Goal: Information Seeking & Learning: Compare options

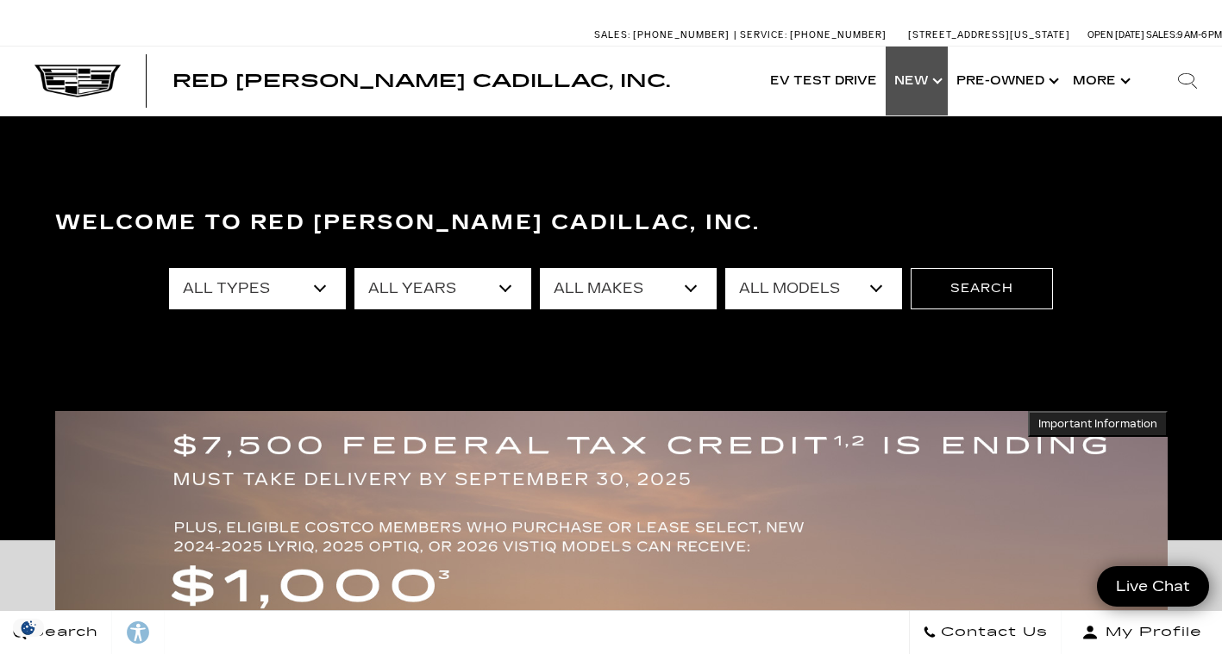
click at [935, 81] on link "Show New" at bounding box center [916, 81] width 62 height 69
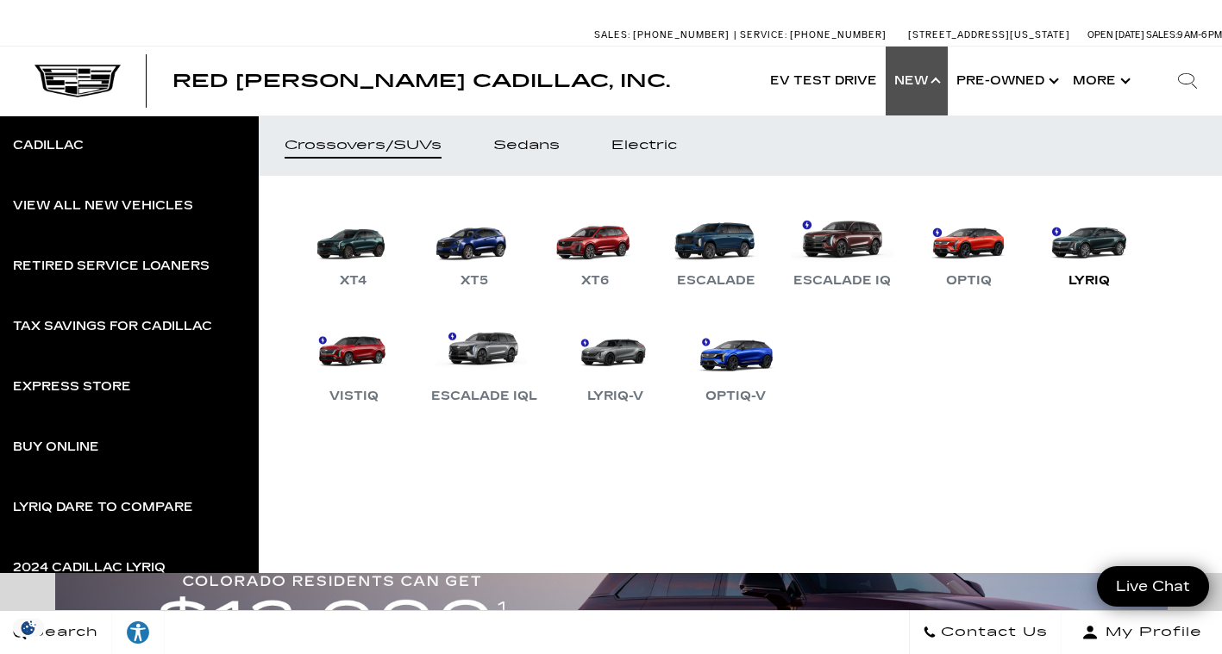
click at [1094, 235] on link "LYRIQ" at bounding box center [1088, 247] width 103 height 90
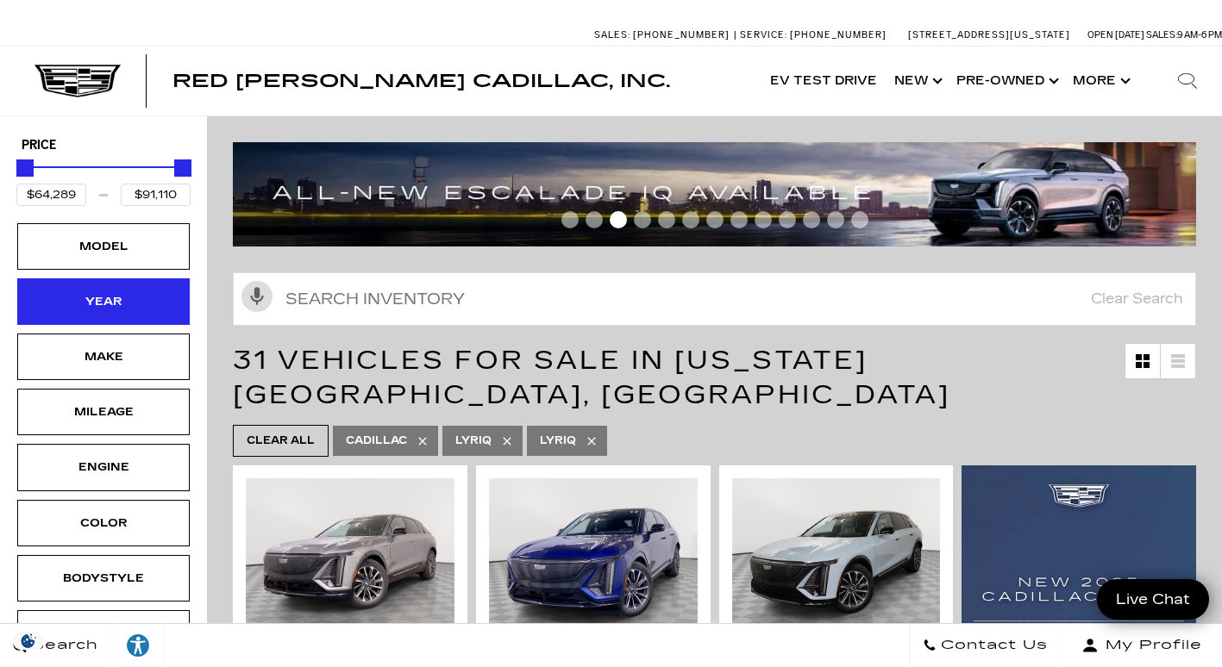
click at [128, 301] on div "Year" at bounding box center [103, 301] width 86 height 19
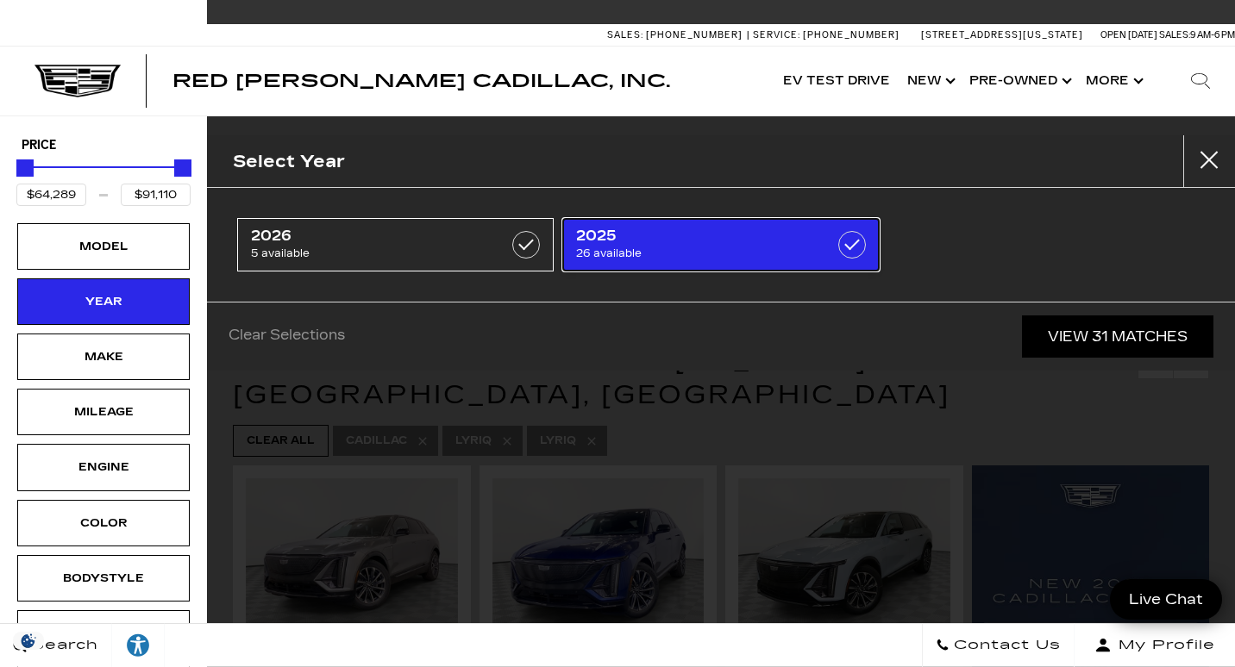
click at [672, 240] on span "2025" at bounding box center [699, 236] width 246 height 17
type input "$79,330"
checkbox input "true"
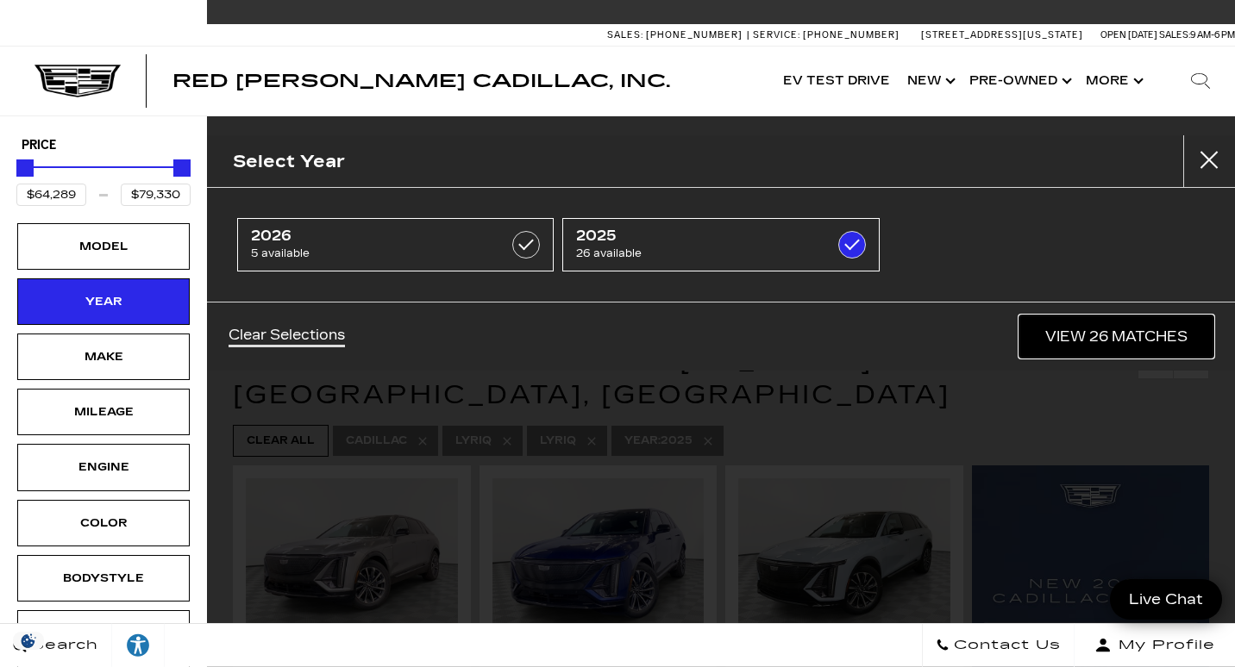
click at [1108, 339] on link "View 26 Matches" at bounding box center [1116, 337] width 194 height 42
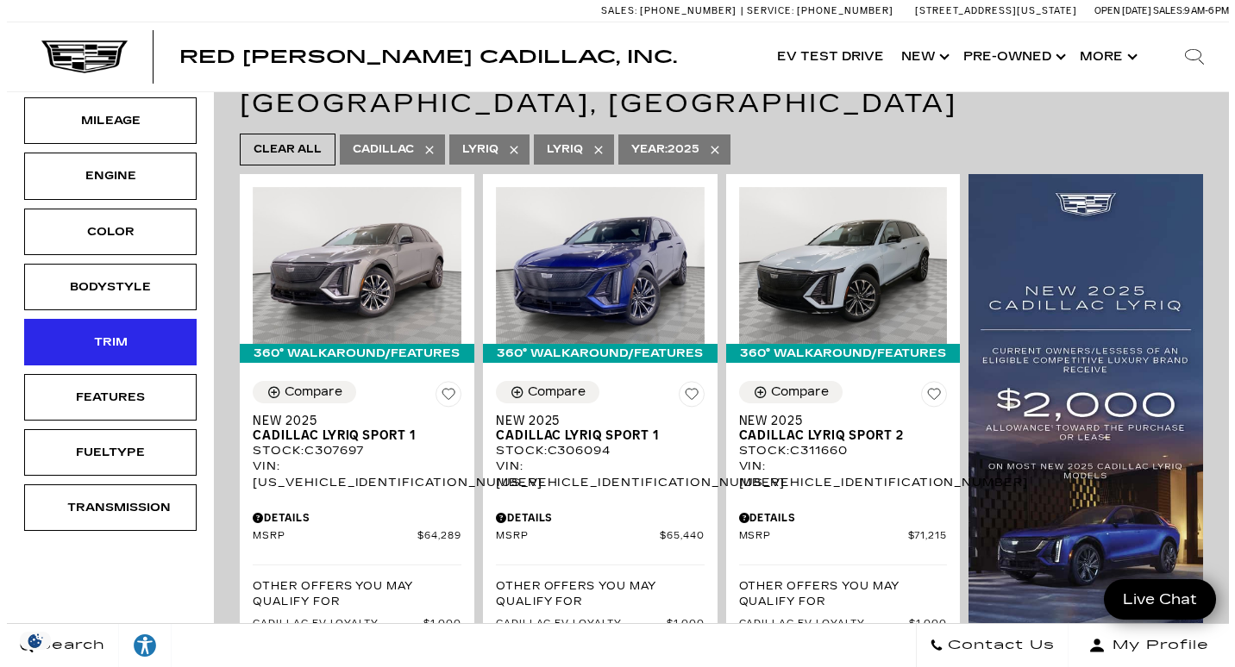
scroll to position [292, 0]
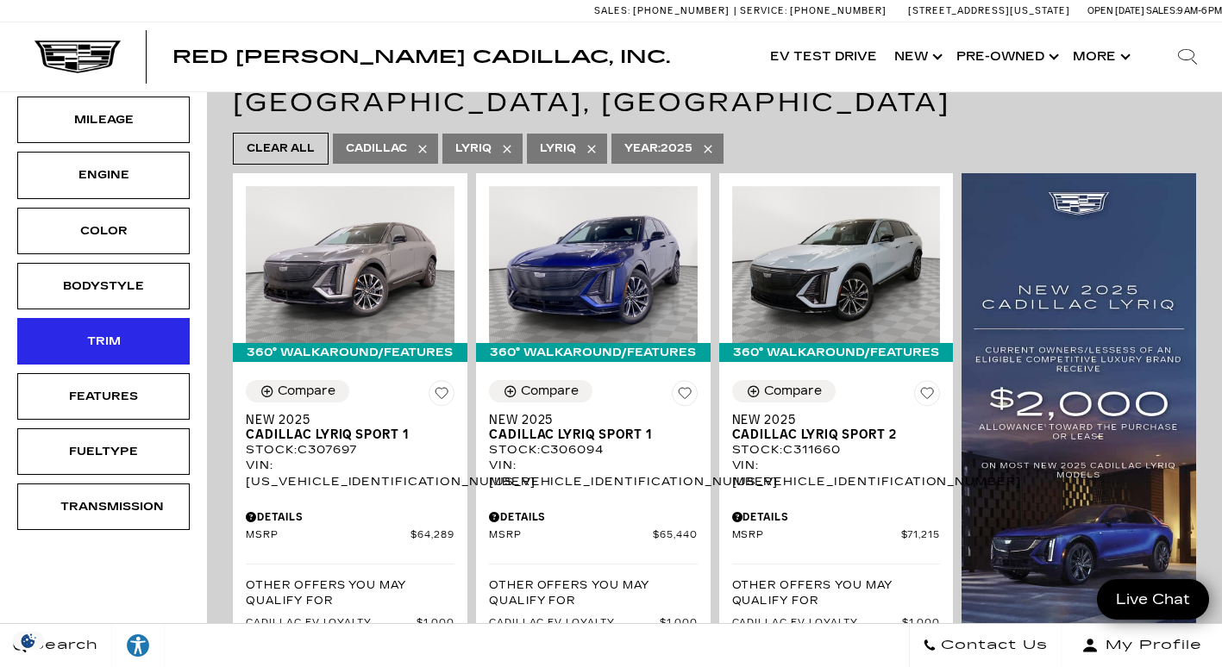
click at [126, 347] on div "Trim" at bounding box center [103, 341] width 86 height 19
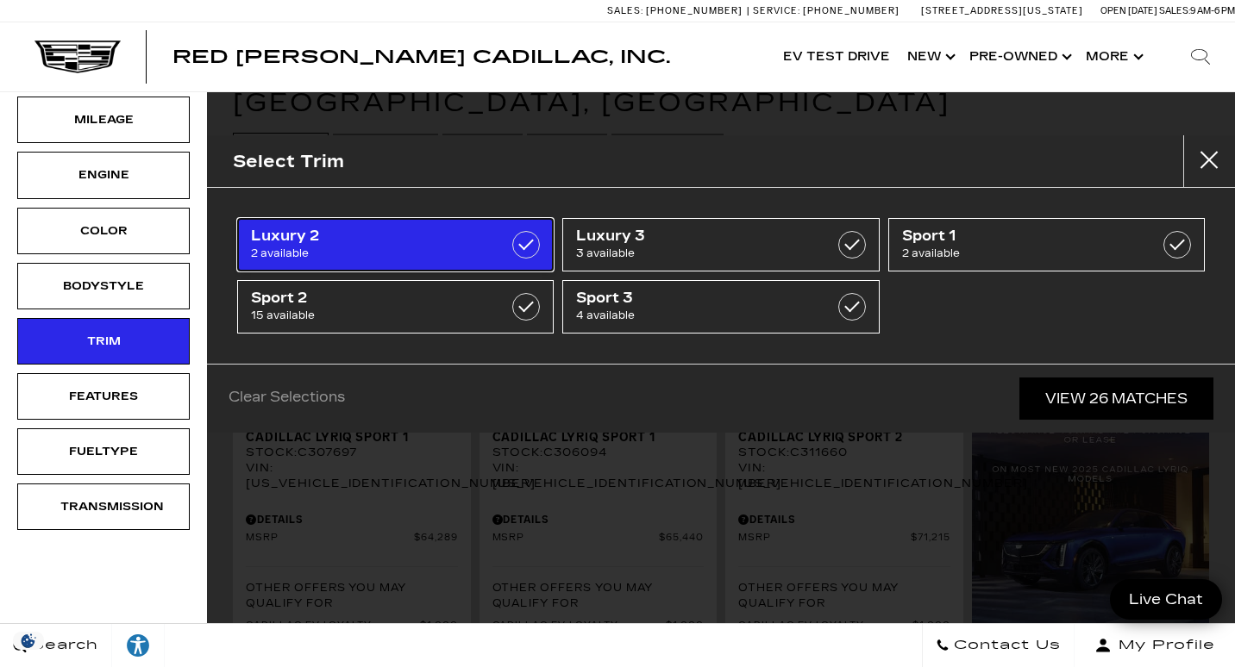
click at [367, 242] on span "Luxury 2" at bounding box center [374, 236] width 246 height 17
type input "$71,640"
type input "$72,240"
checkbox input "true"
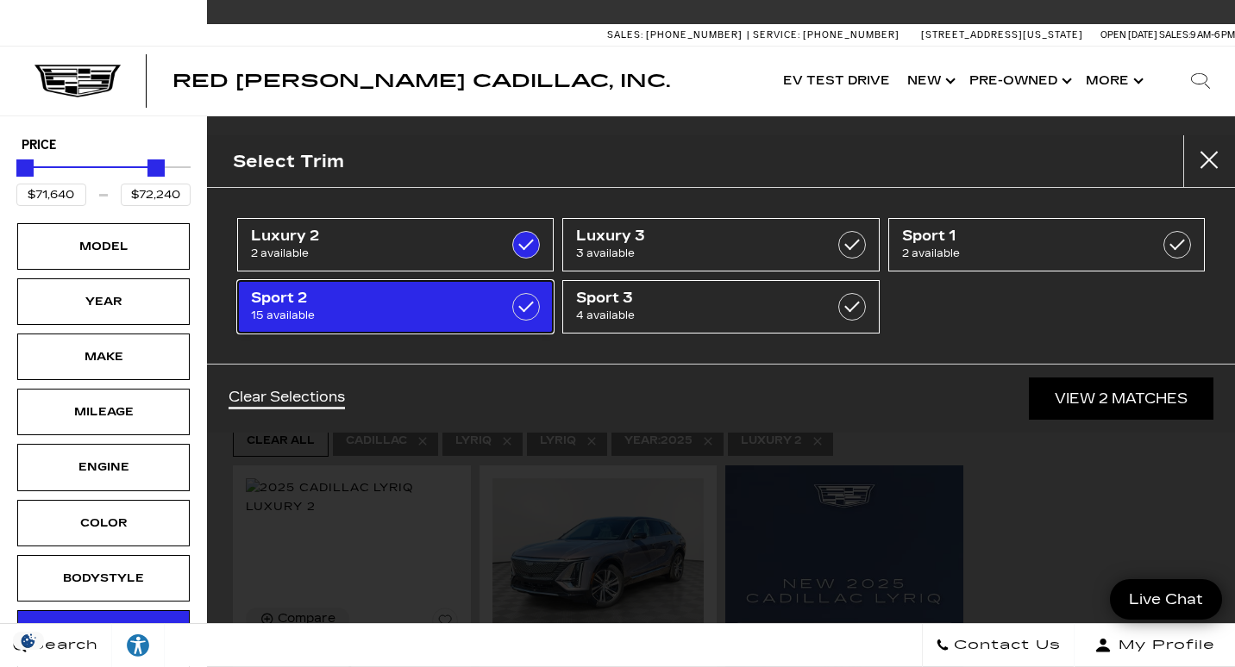
click at [377, 296] on span "Sport 2" at bounding box center [374, 298] width 246 height 17
type input "$71,215"
type input "$72,825"
checkbox input "true"
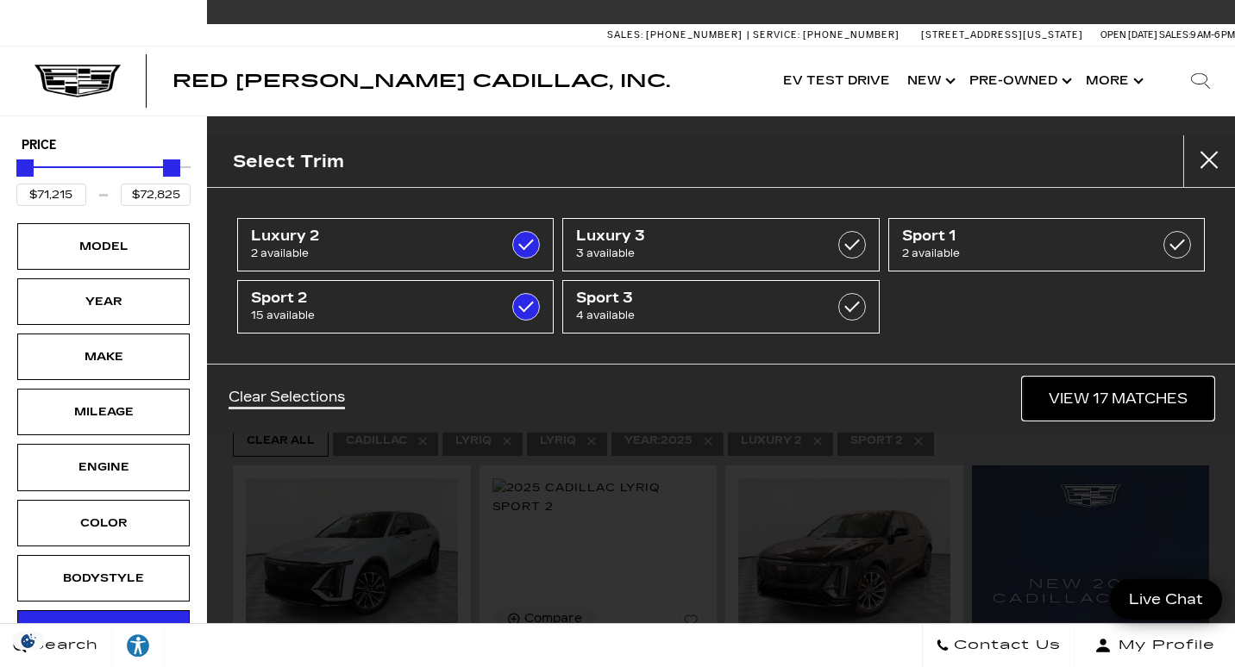
click at [1124, 402] on link "View 17 Matches" at bounding box center [1118, 399] width 191 height 42
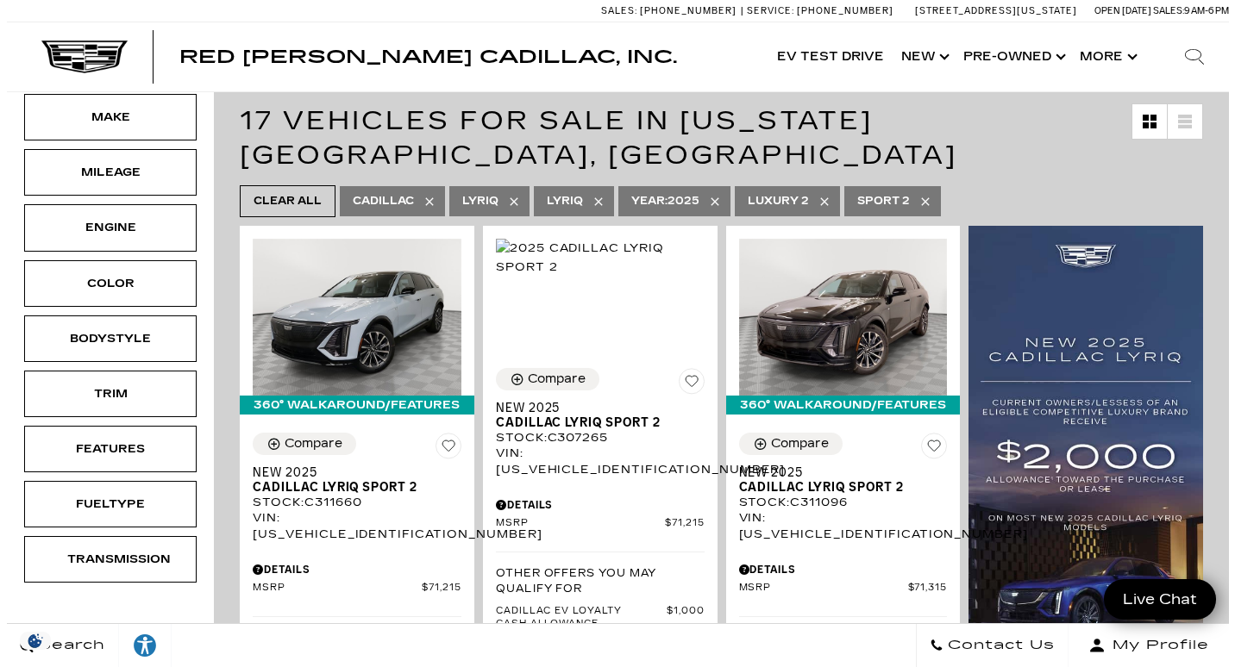
scroll to position [241, 0]
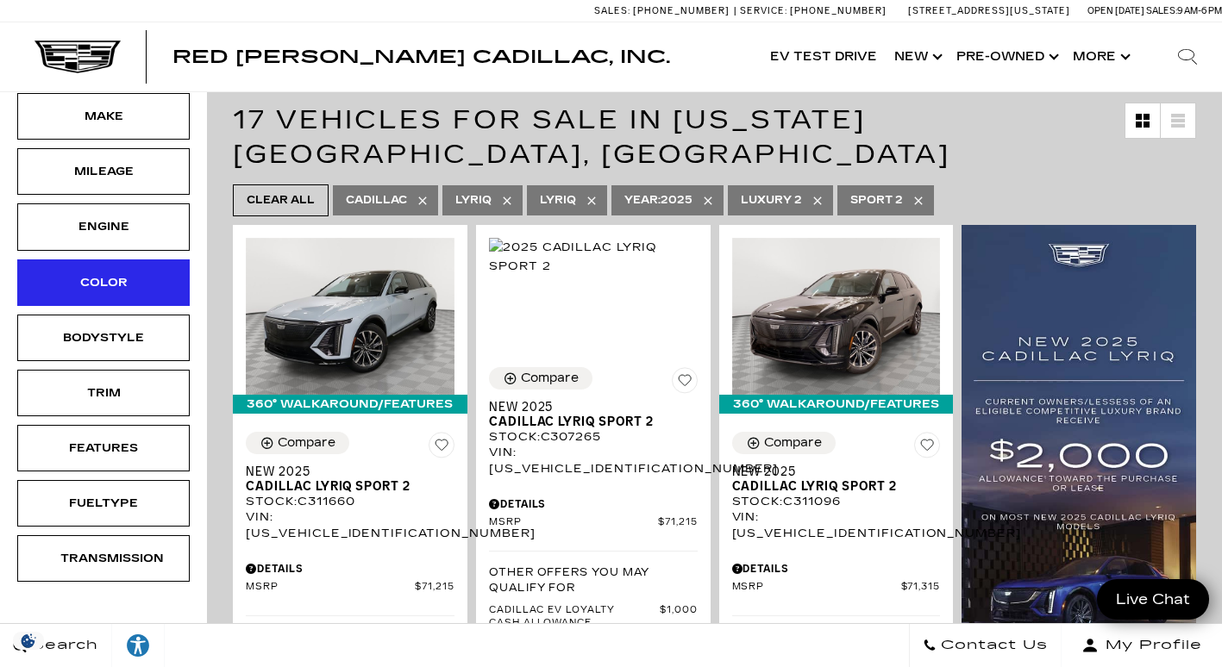
click at [109, 288] on div "Color" at bounding box center [103, 282] width 86 height 19
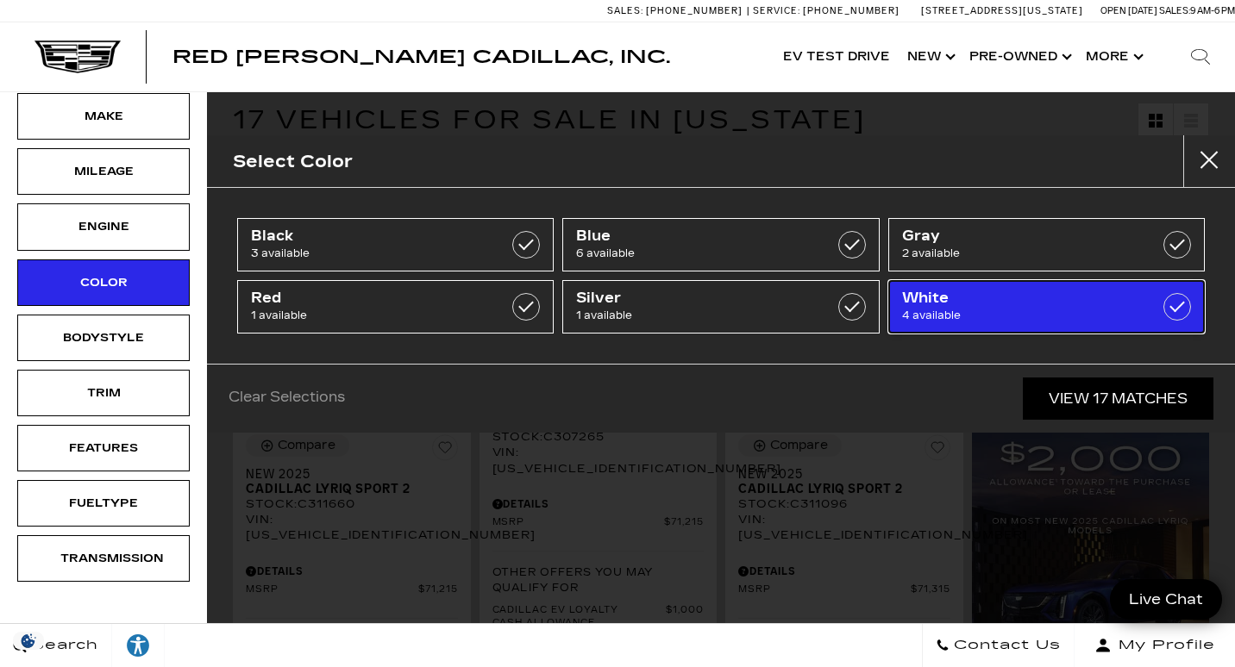
click at [1177, 304] on label at bounding box center [1177, 307] width 28 height 28
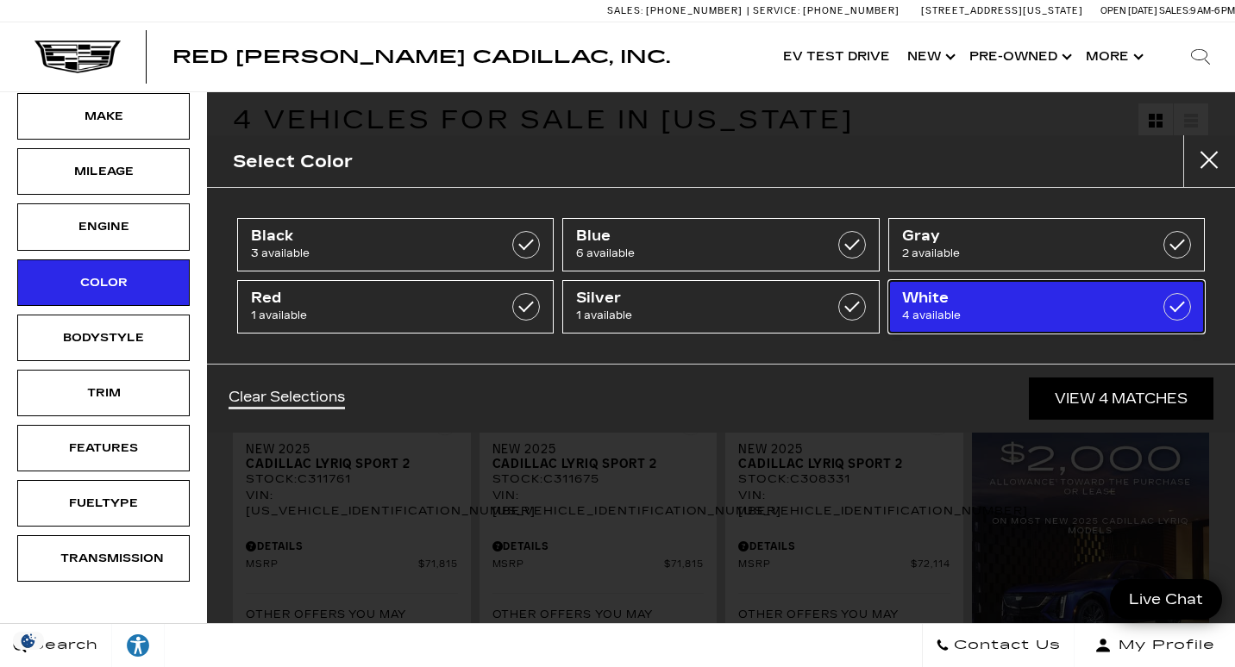
type input "$71,815"
type input "$72,114"
checkbox input "true"
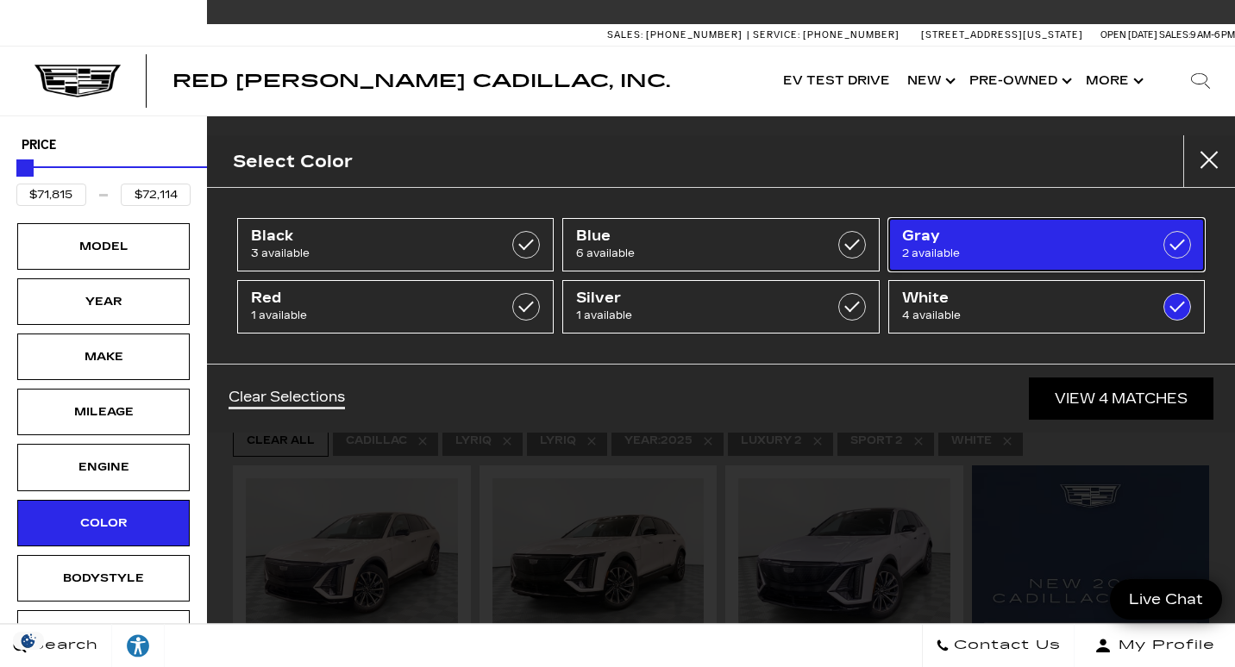
click at [1107, 238] on span "Gray" at bounding box center [1025, 236] width 246 height 17
type input "$71,640"
type input "$72,240"
checkbox input "true"
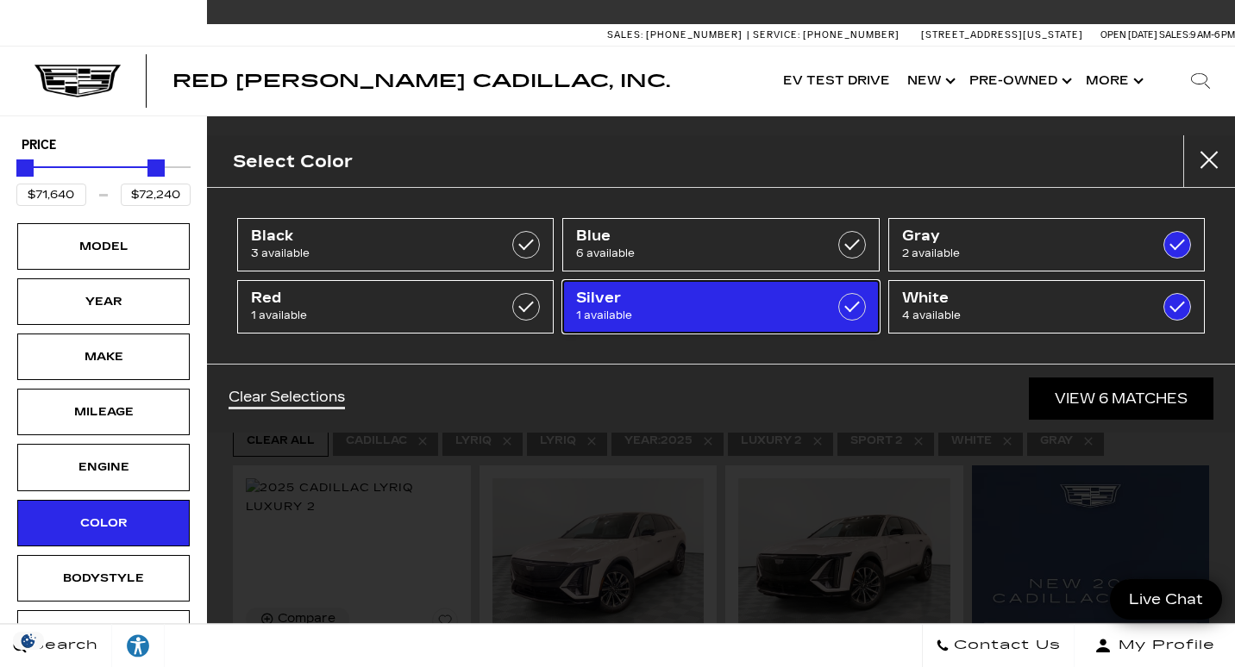
click at [791, 297] on span "Silver" at bounding box center [699, 298] width 246 height 17
checkbox input "true"
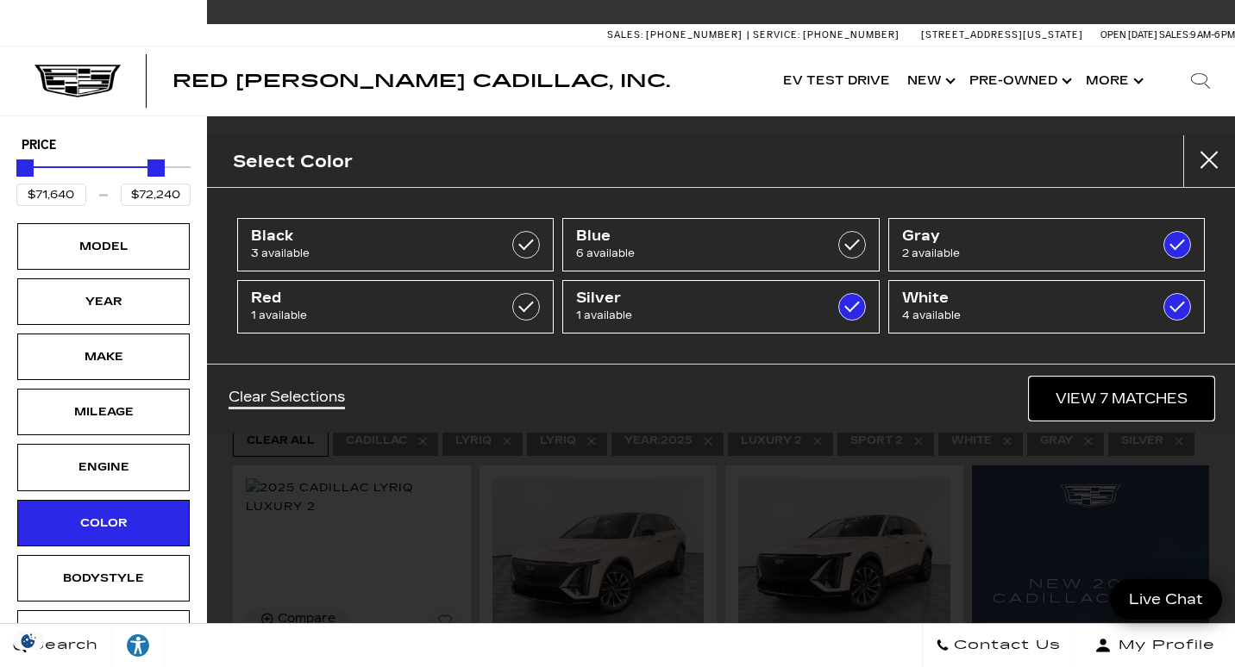
click at [1135, 393] on link "View 7 Matches" at bounding box center [1121, 399] width 184 height 42
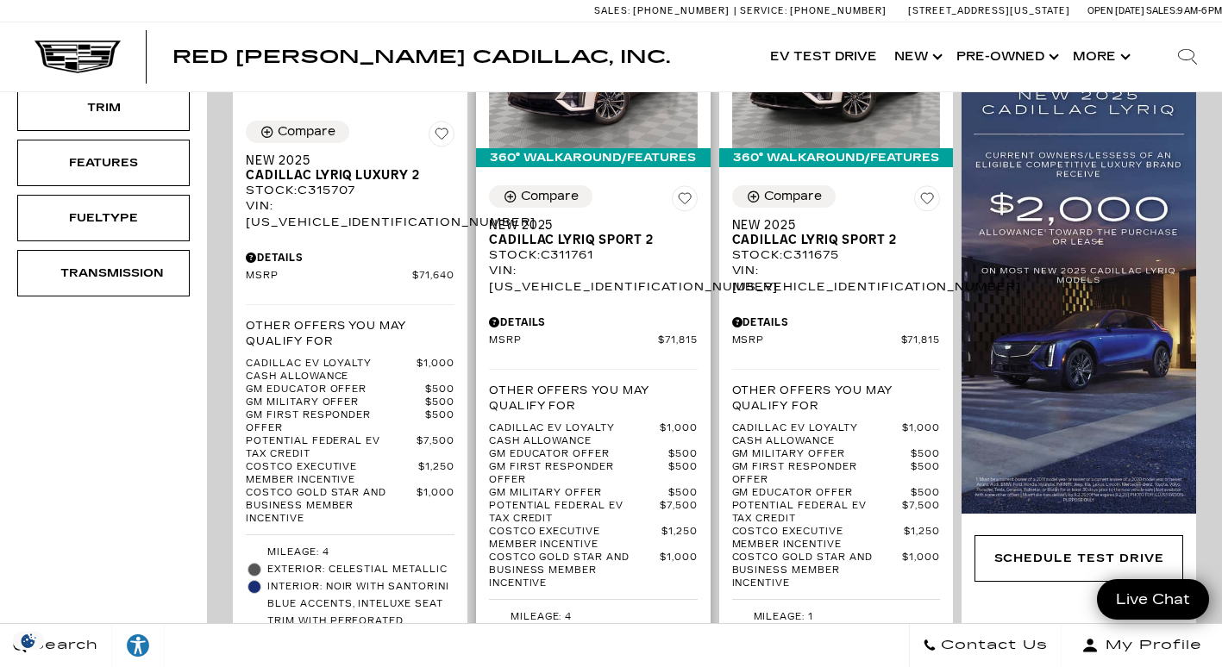
scroll to position [527, 0]
